Goal: Task Accomplishment & Management: Use online tool/utility

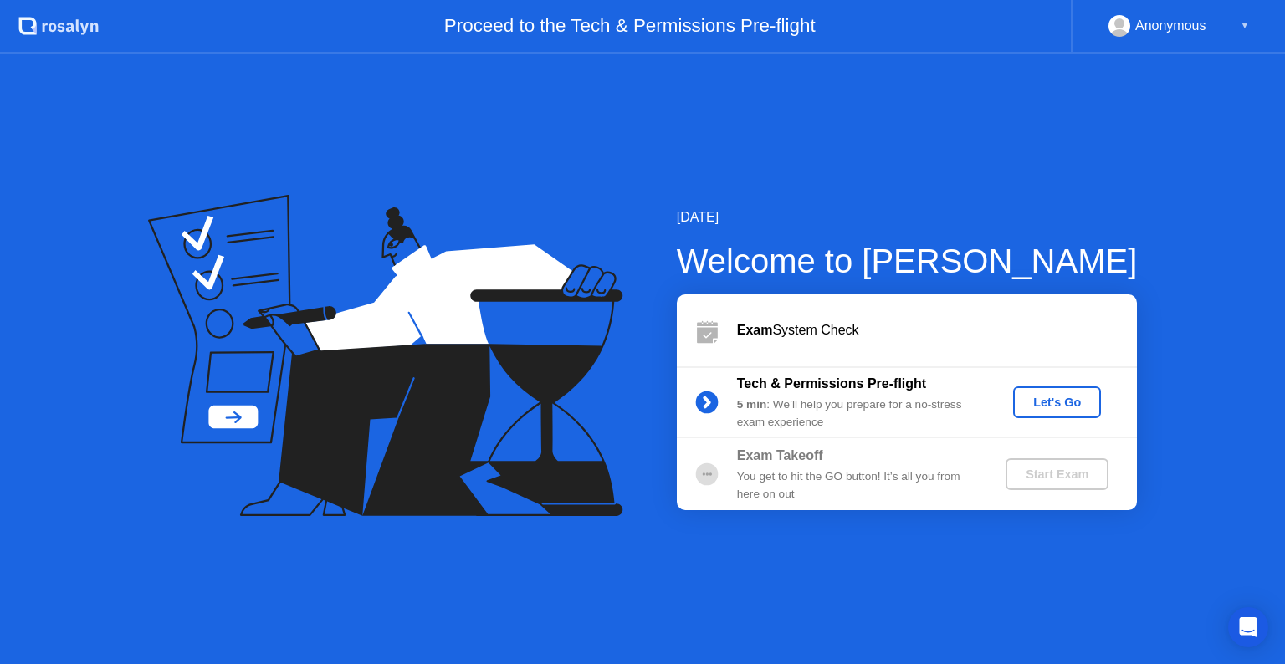
click at [1047, 397] on div "Let's Go" at bounding box center [1057, 402] width 74 height 13
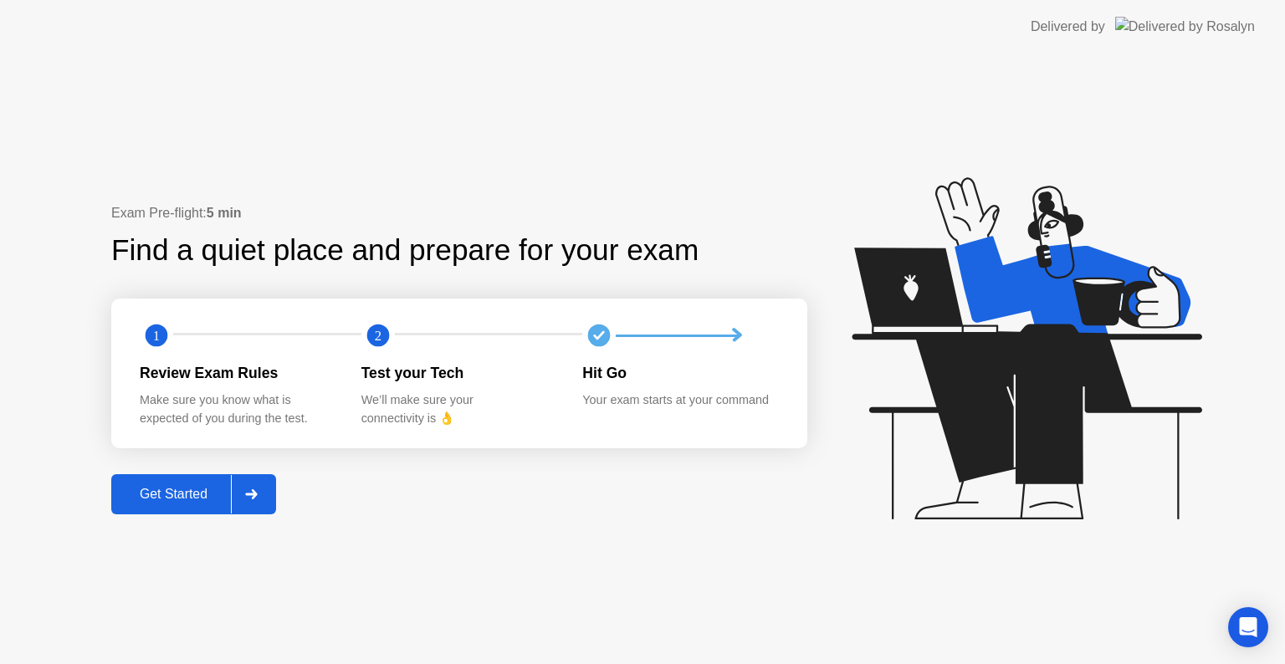
click at [189, 504] on button "Get Started" at bounding box center [193, 494] width 165 height 40
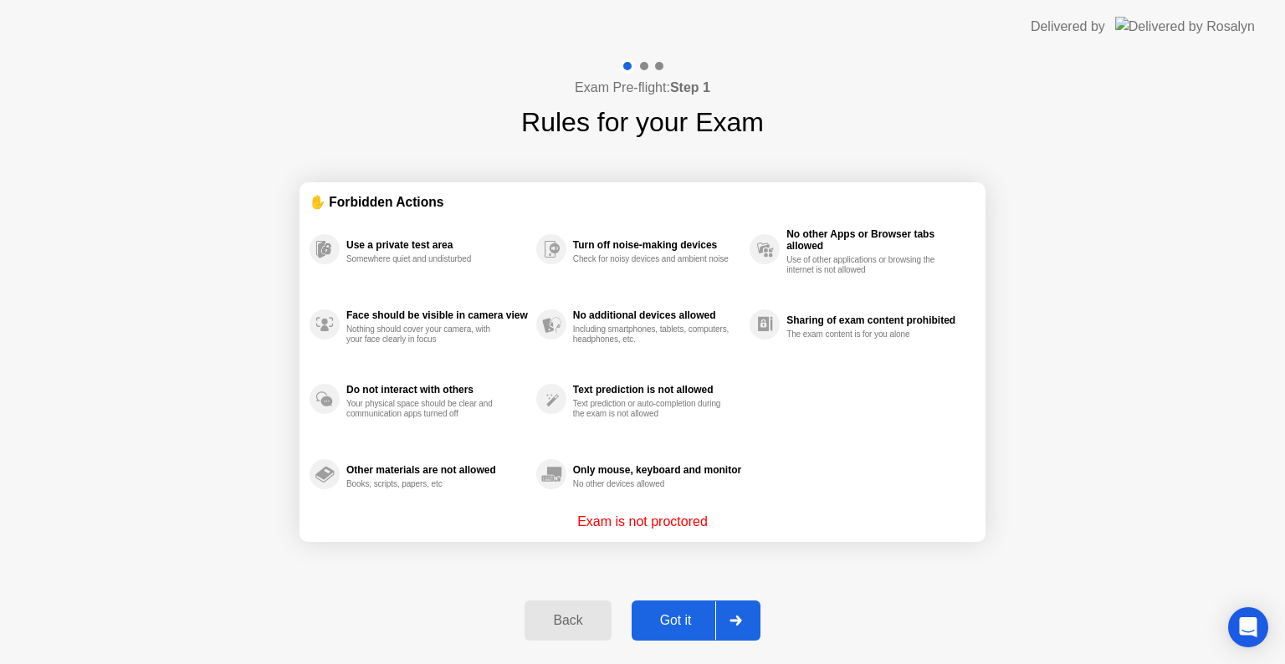
click at [676, 617] on div "Got it" at bounding box center [676, 620] width 79 height 15
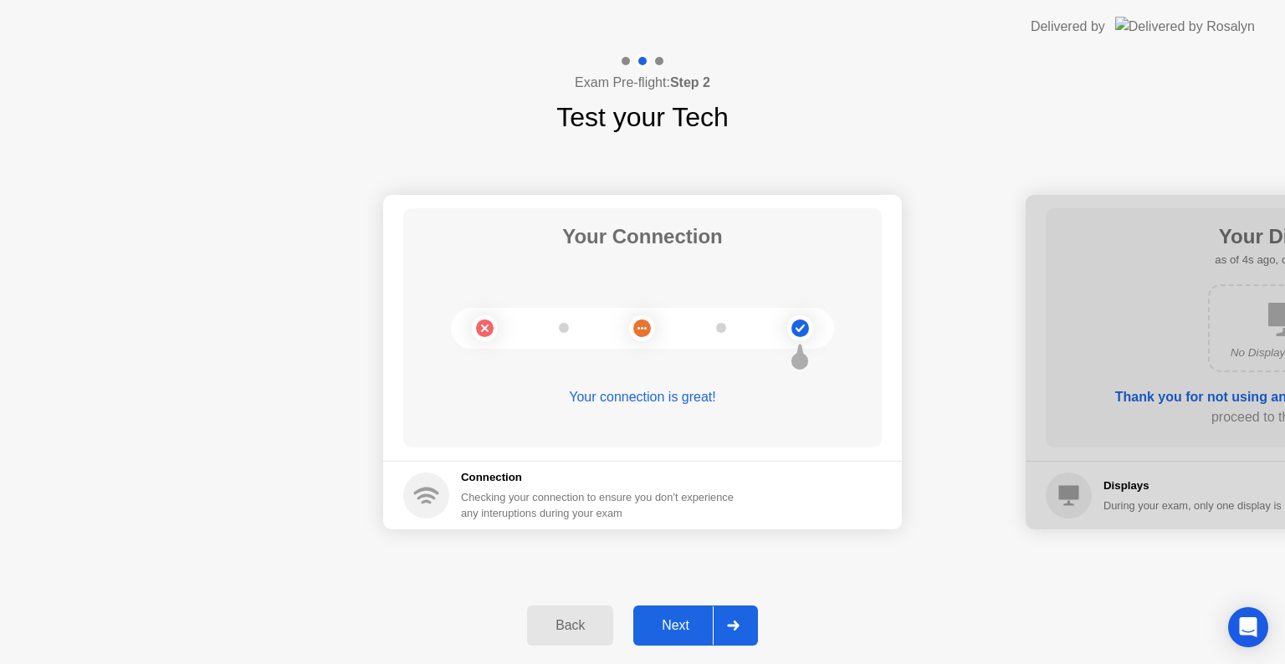
click at [676, 618] on div "Next" at bounding box center [675, 625] width 74 height 15
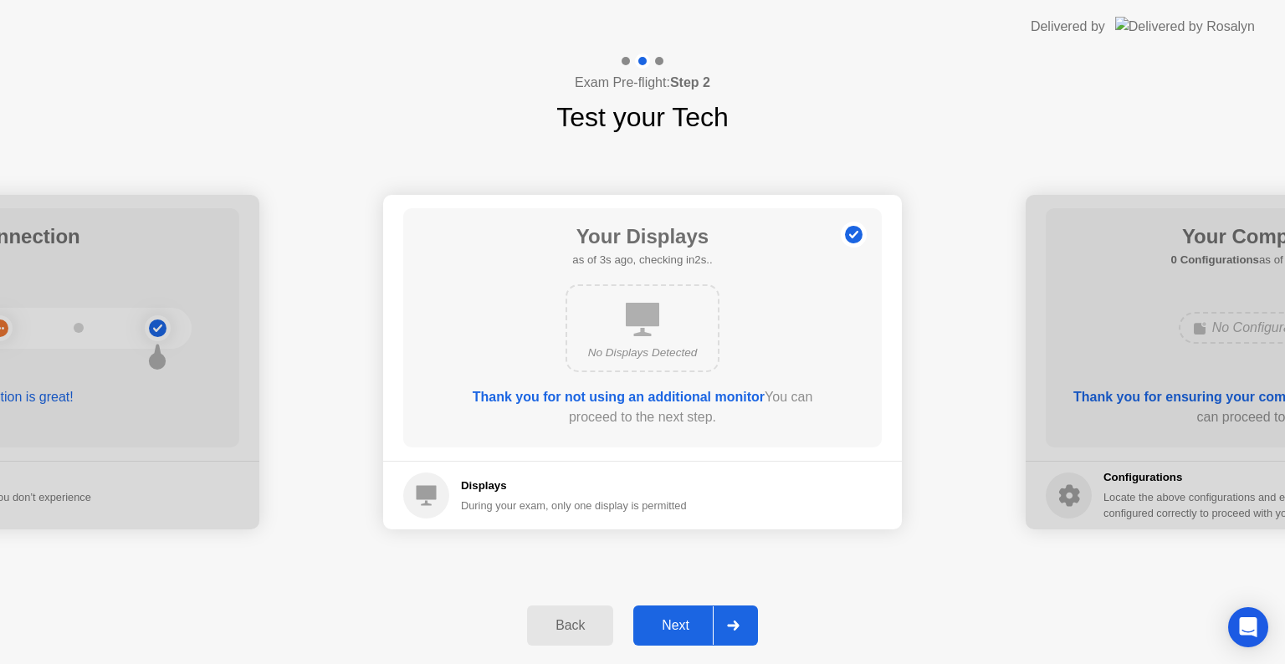
click at [676, 618] on div "Next" at bounding box center [675, 625] width 74 height 15
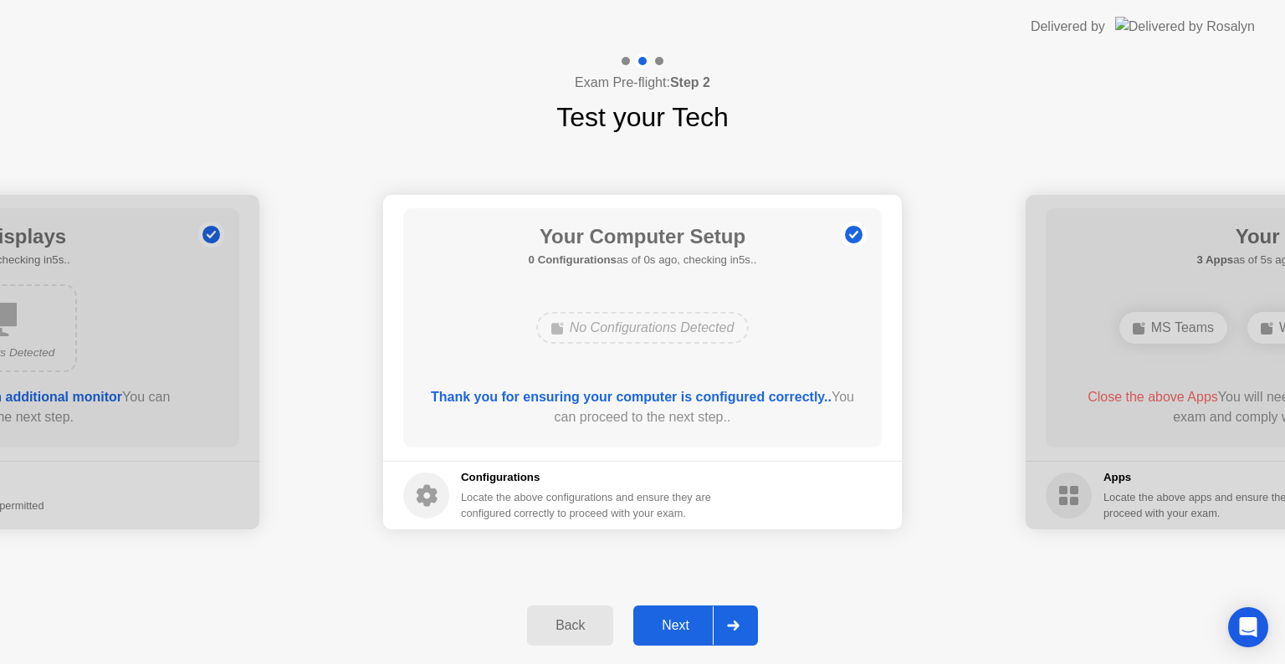
click at [676, 618] on div "Next" at bounding box center [675, 625] width 74 height 15
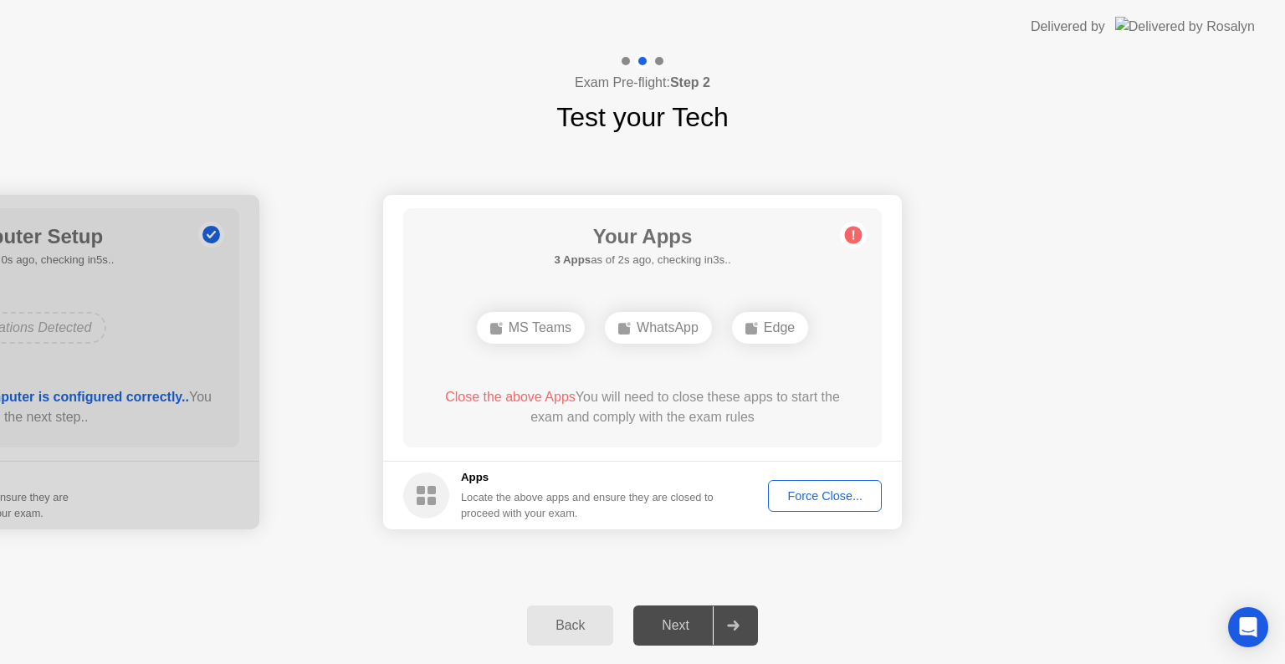
click at [836, 492] on div "Force Close..." at bounding box center [825, 495] width 102 height 13
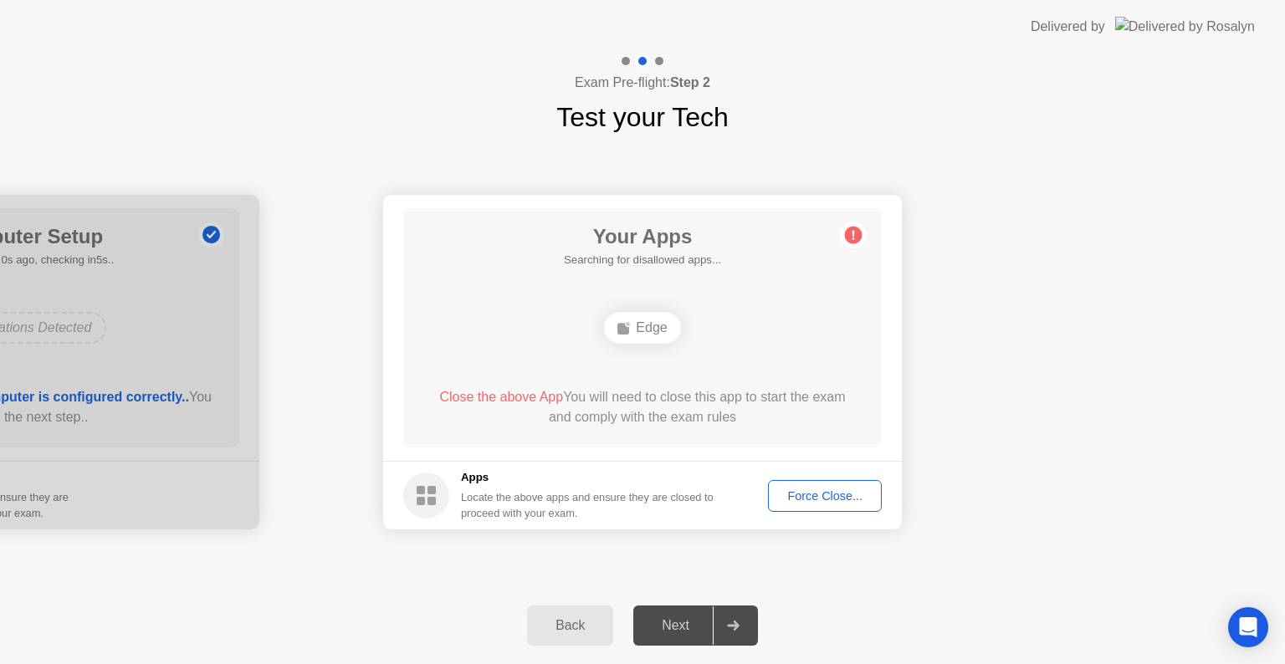
click at [844, 498] on div "Force Close..." at bounding box center [825, 495] width 102 height 13
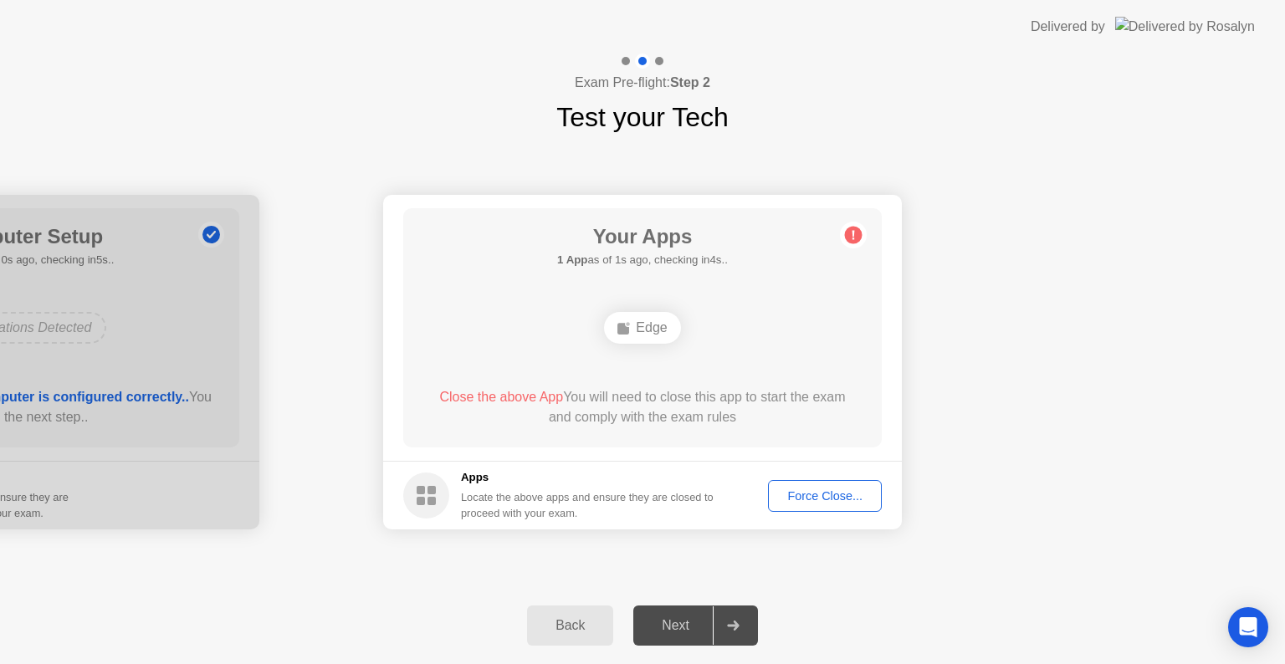
click at [816, 496] on div "Force Close..." at bounding box center [825, 495] width 102 height 13
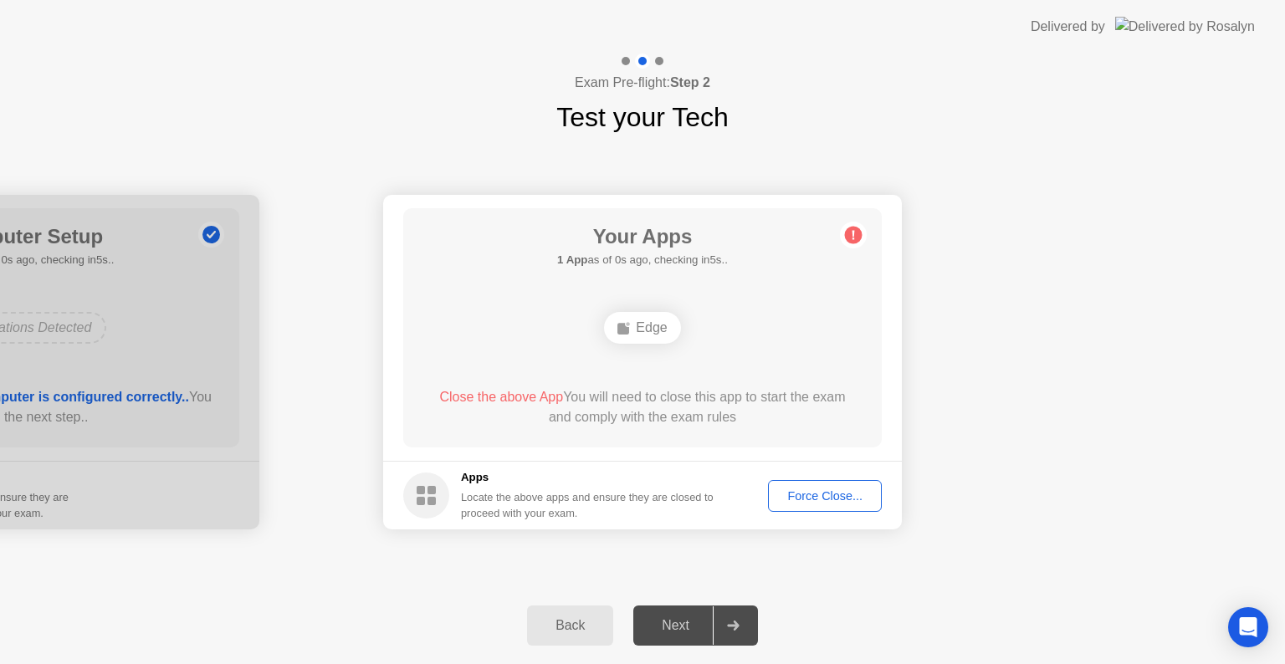
click at [851, 235] on circle at bounding box center [854, 236] width 18 height 18
click at [847, 498] on div "Force Close..." at bounding box center [825, 495] width 102 height 13
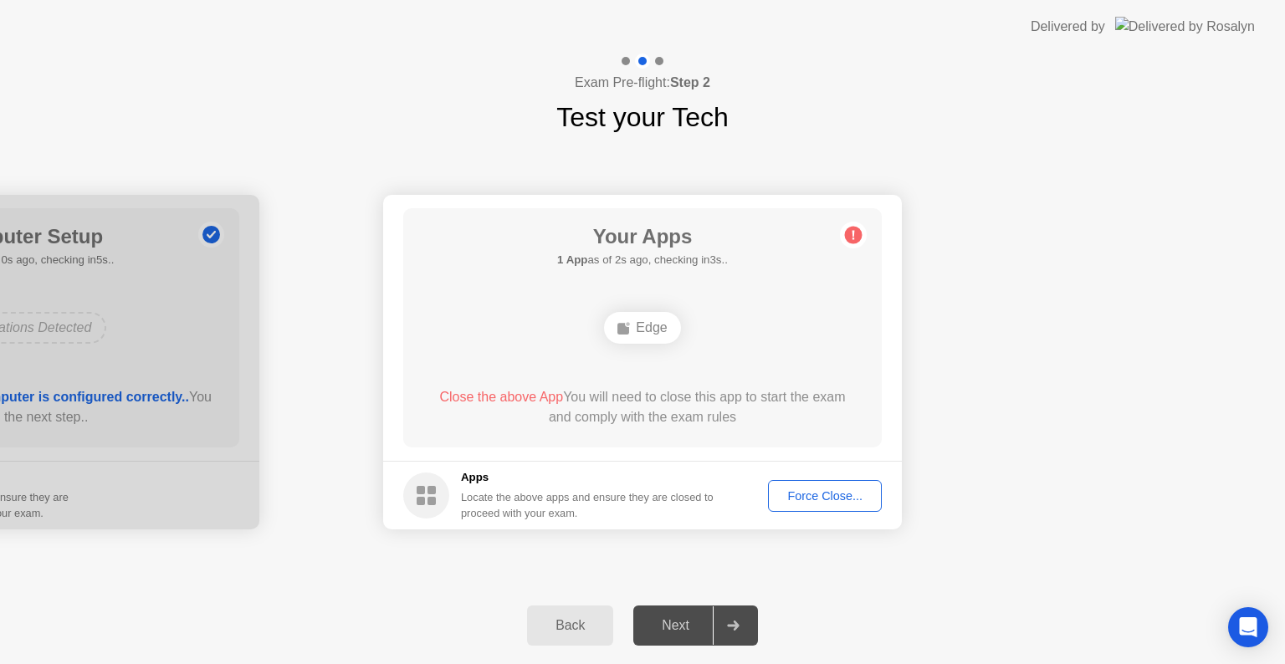
click at [683, 622] on div "Next" at bounding box center [675, 625] width 74 height 15
click at [649, 325] on div "Edge" at bounding box center [642, 328] width 76 height 32
click at [574, 633] on div "Back" at bounding box center [570, 625] width 76 height 15
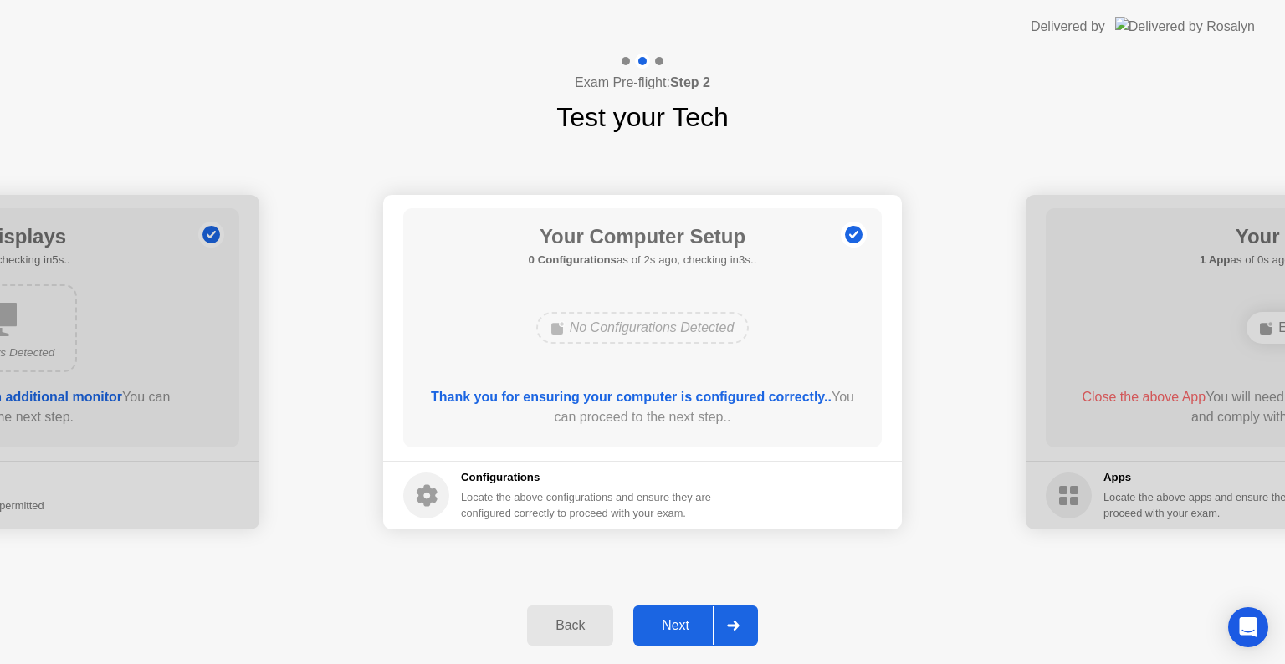
click at [685, 614] on button "Next" at bounding box center [695, 626] width 125 height 40
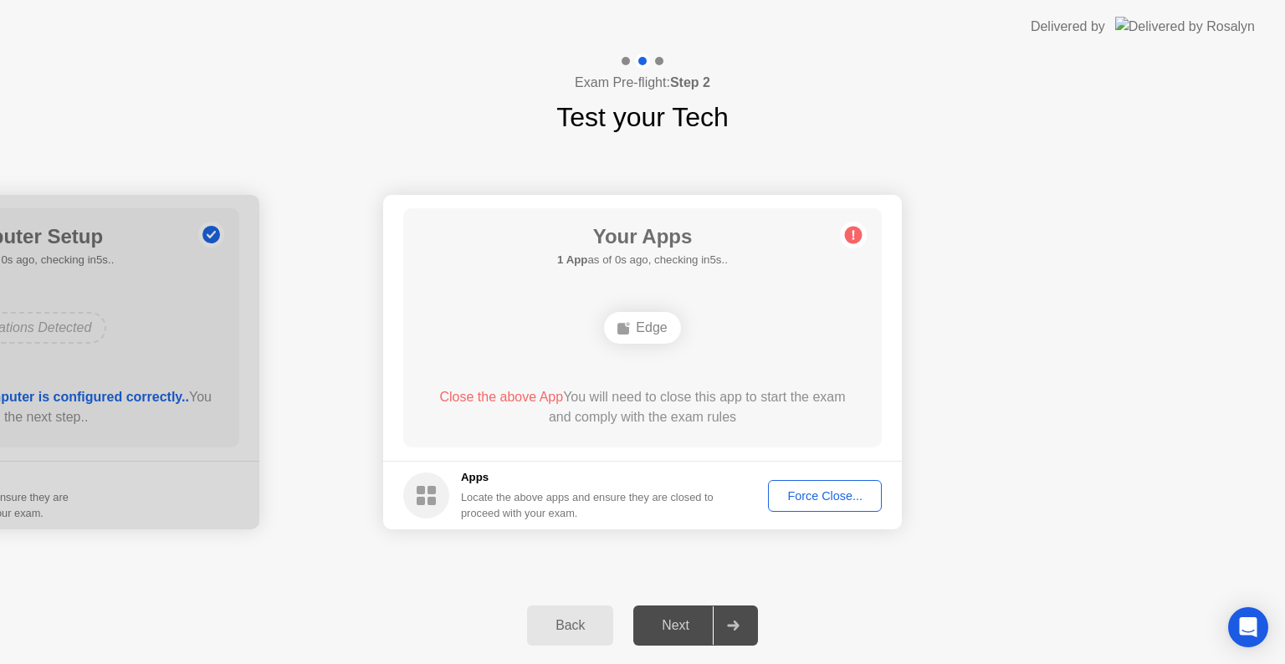
click at [853, 236] on icon at bounding box center [853, 235] width 3 height 9
click at [818, 504] on button "Force Close..." at bounding box center [825, 496] width 114 height 32
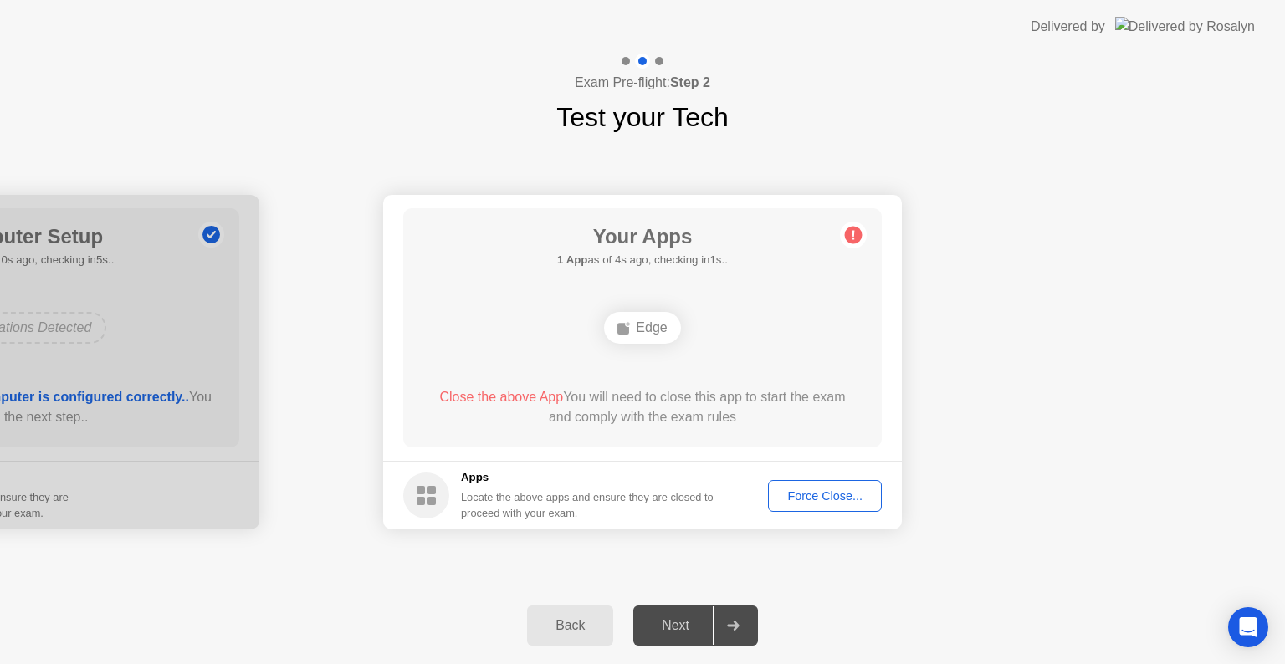
click at [842, 503] on div "Force Close..." at bounding box center [825, 495] width 102 height 13
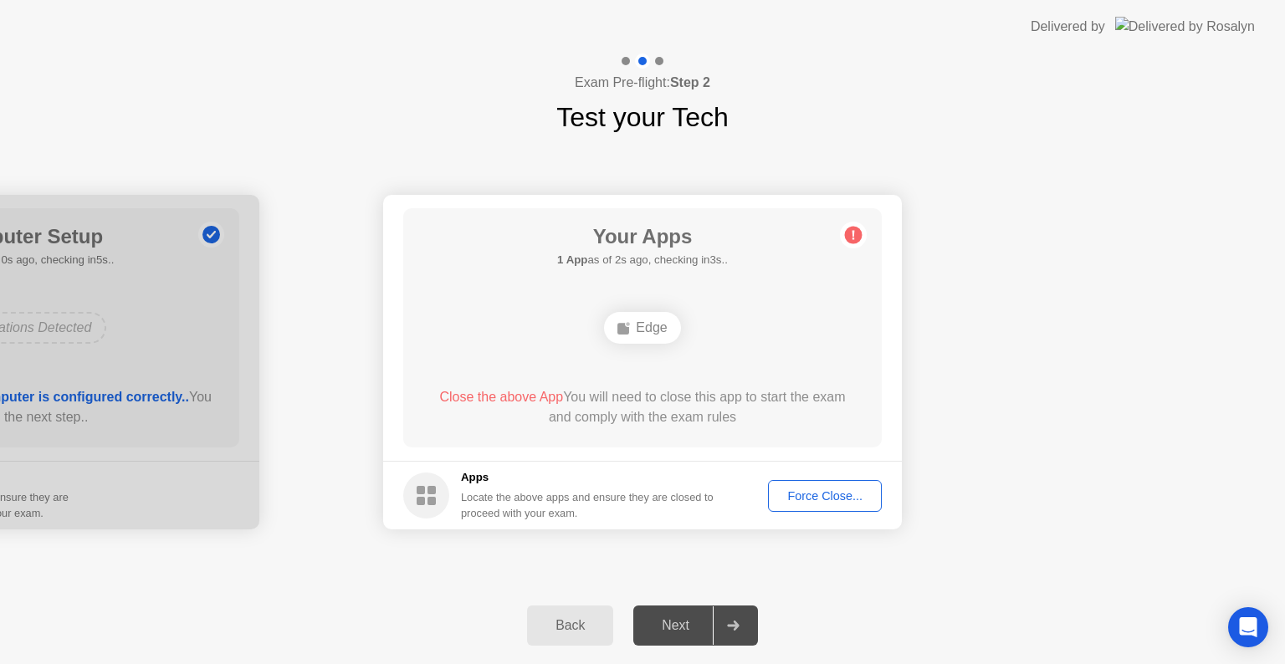
click at [809, 485] on button "Force Close..." at bounding box center [825, 496] width 114 height 32
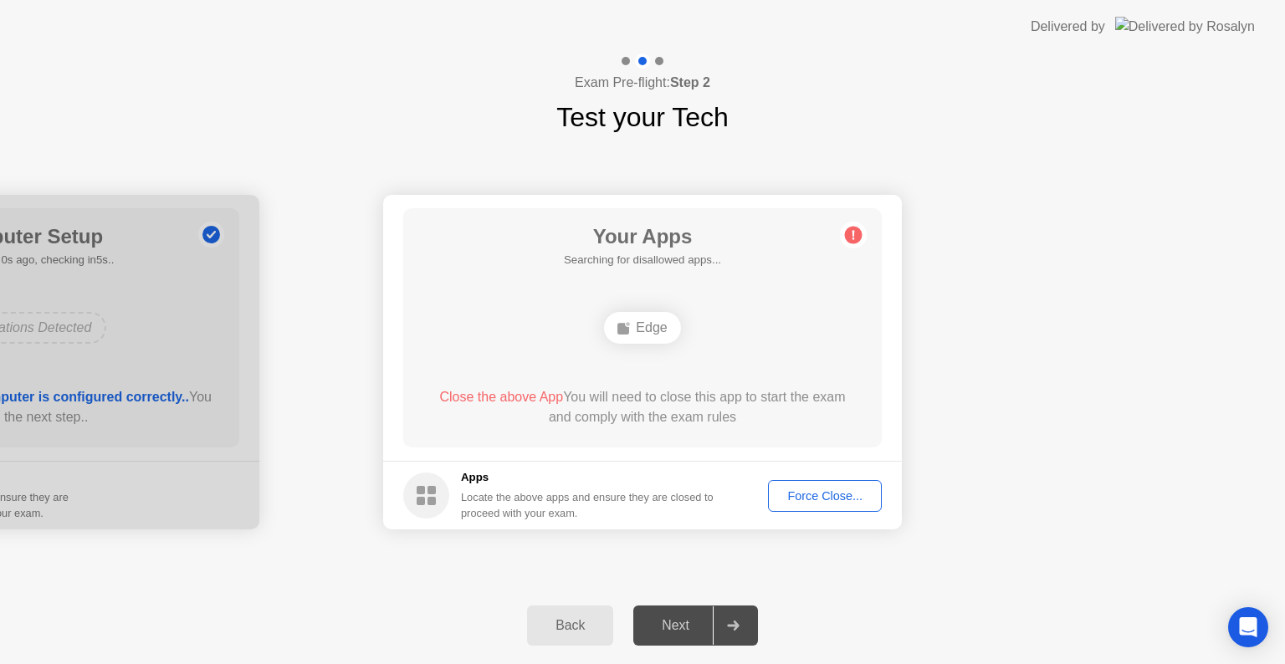
click at [816, 501] on div "Force Close..." at bounding box center [825, 495] width 102 height 13
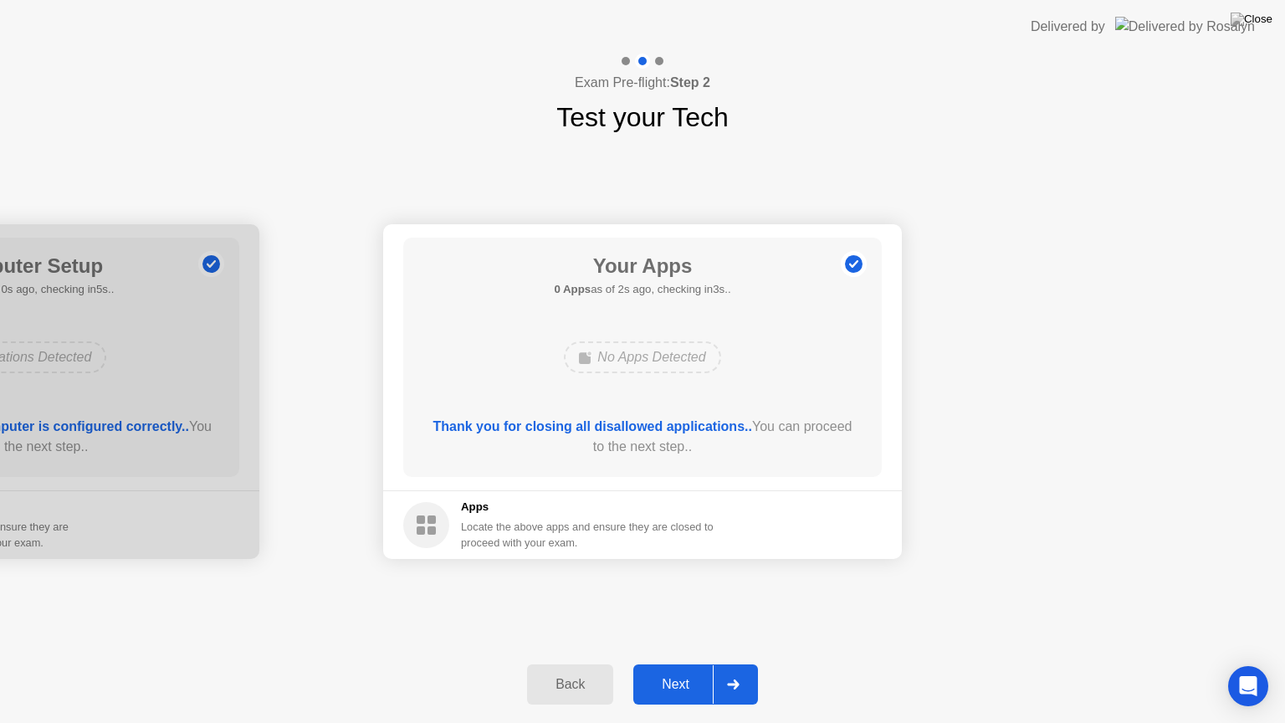
click at [681, 663] on div "Next" at bounding box center [675, 684] width 74 height 15
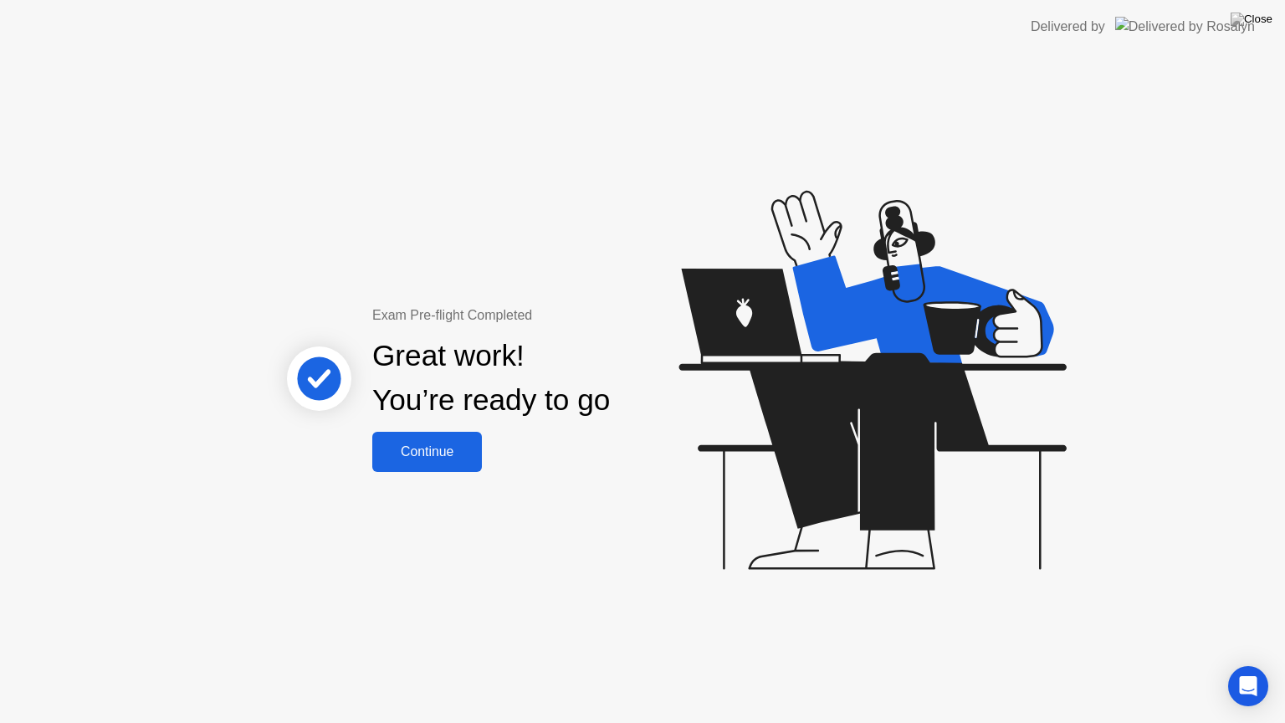
click at [418, 444] on div "Continue" at bounding box center [427, 451] width 100 height 15
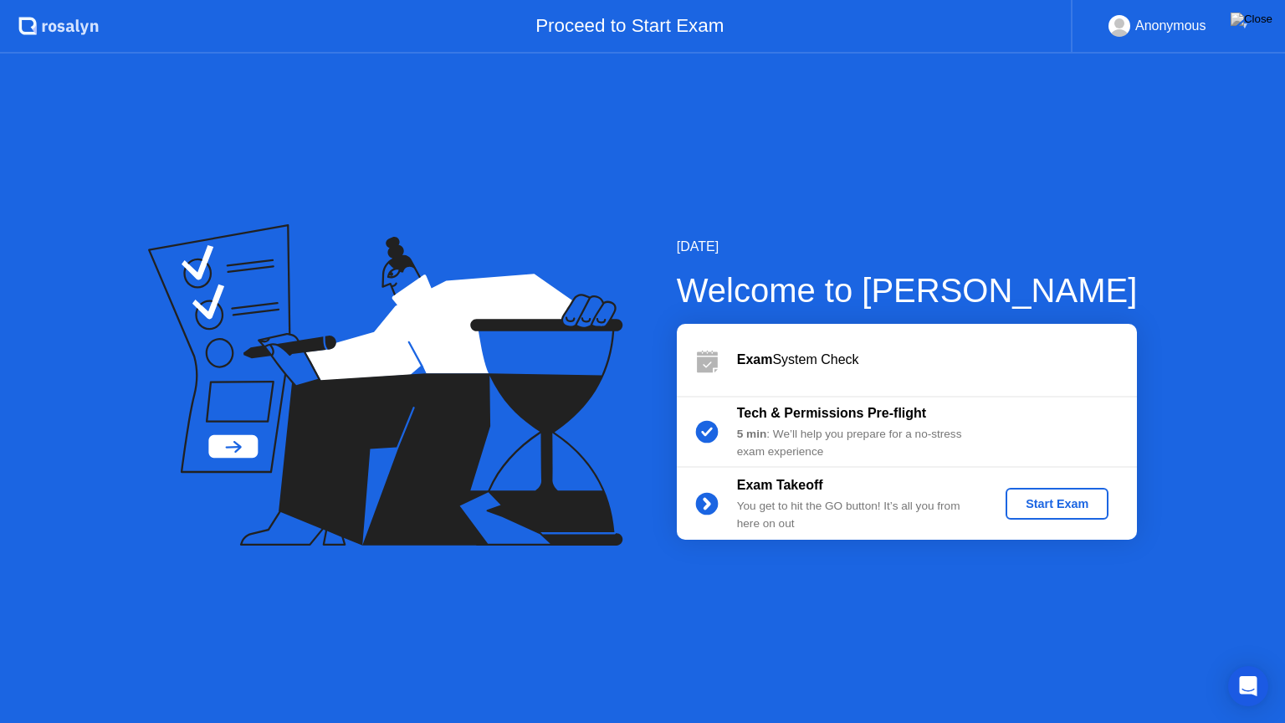
click at [1034, 500] on div "Start Exam" at bounding box center [1057, 503] width 90 height 13
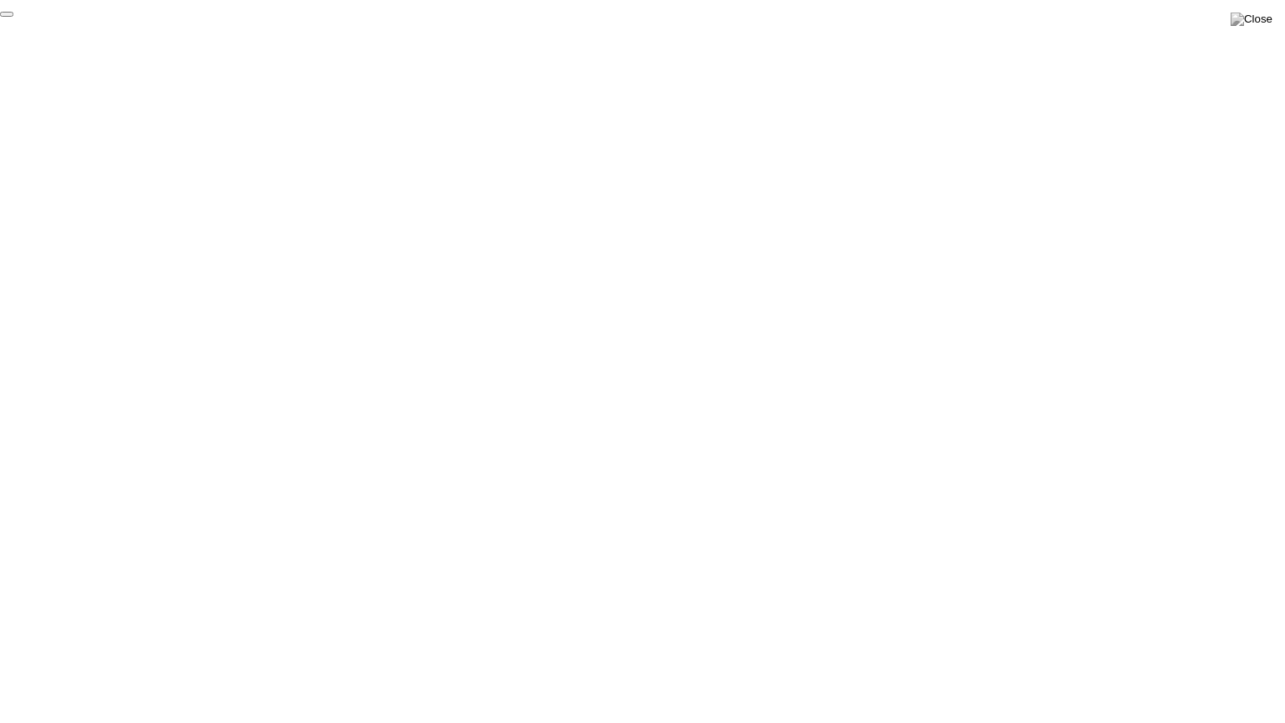
click div "End Proctoring Session"
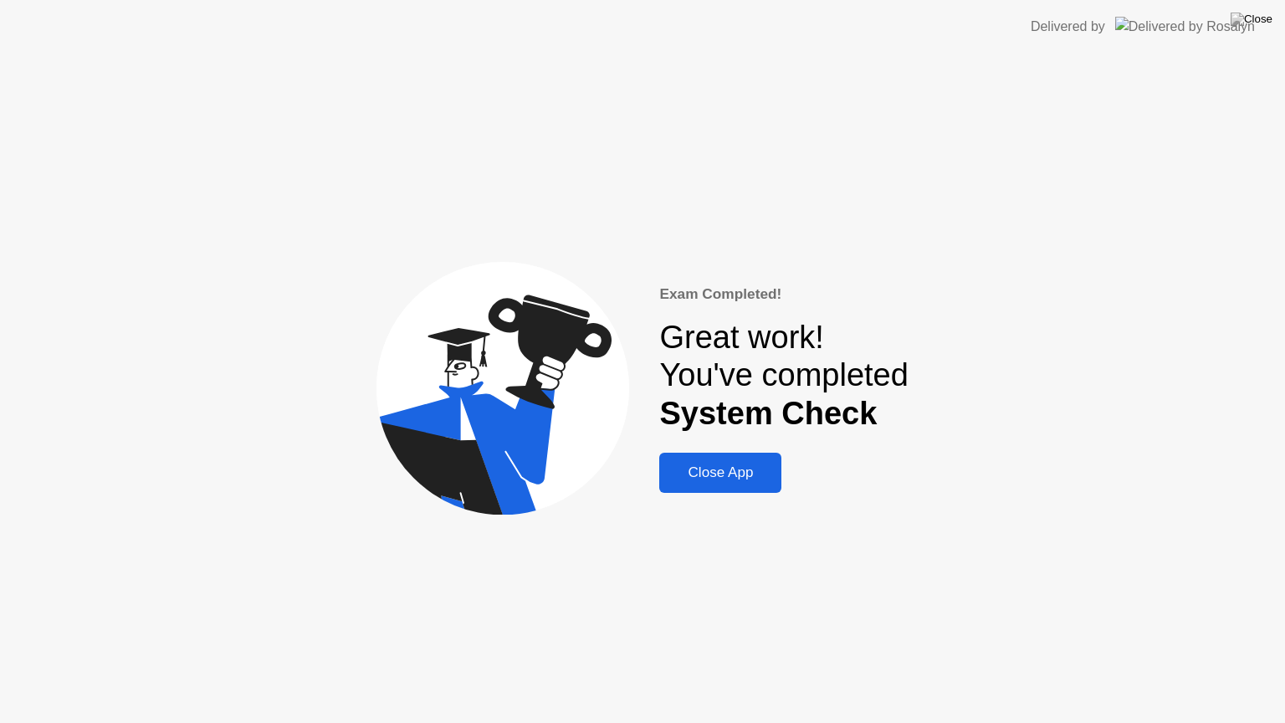
click at [754, 477] on div "Close App" at bounding box center [720, 472] width 112 height 17
